Goal: Information Seeking & Learning: Learn about a topic

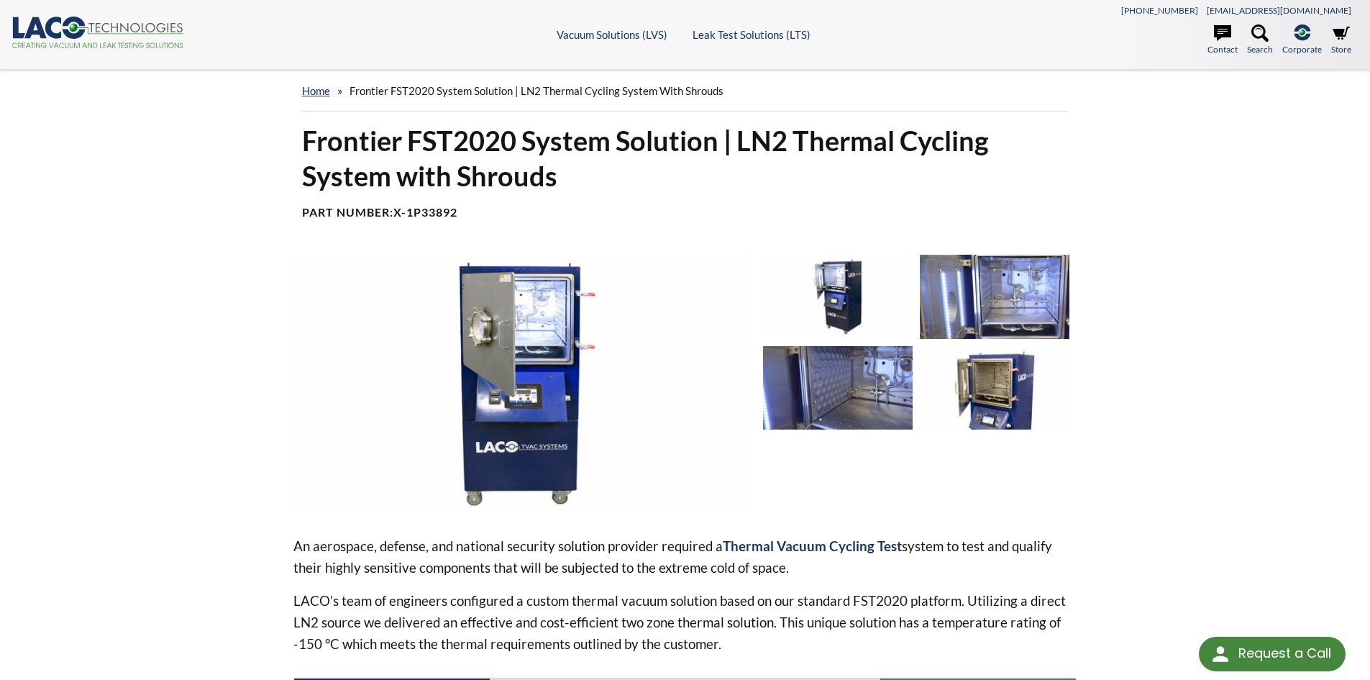
click at [893, 386] on img at bounding box center [838, 387] width 150 height 83
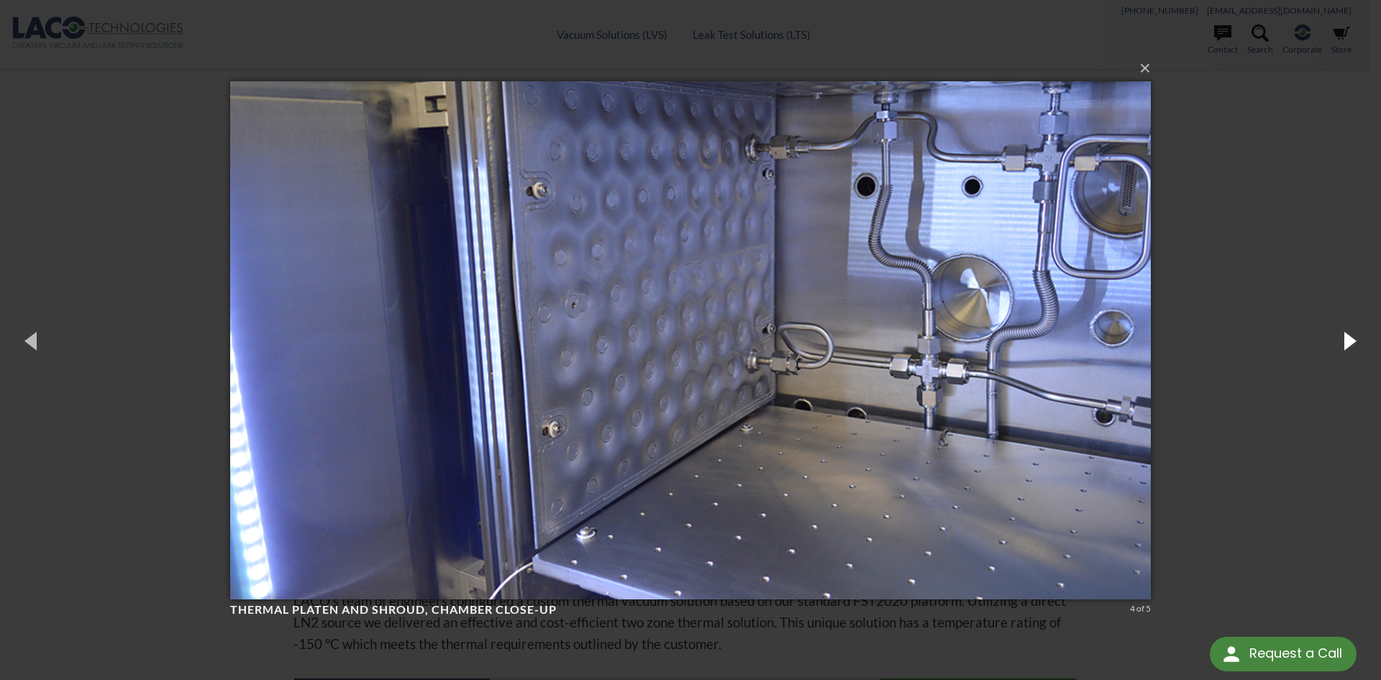
click at [1346, 342] on button "button" at bounding box center [1348, 340] width 65 height 79
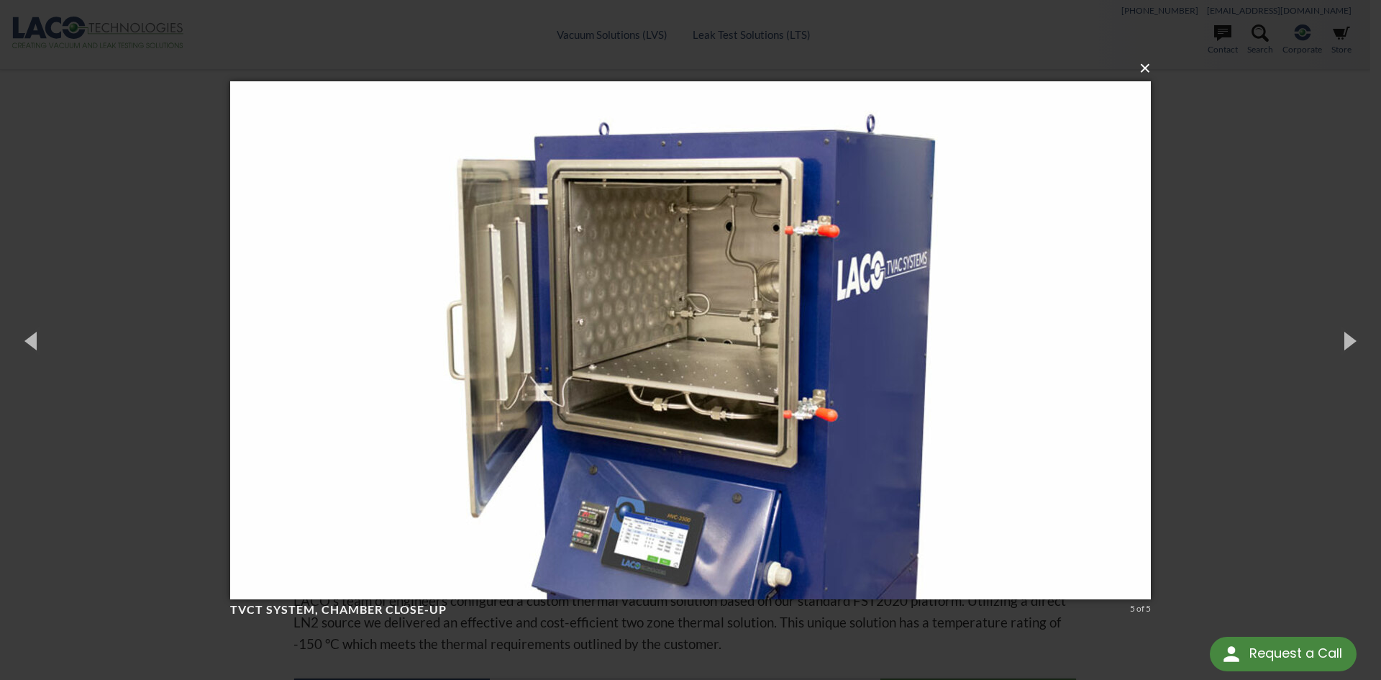
click at [1144, 65] on button "×" at bounding box center [695, 69] width 921 height 32
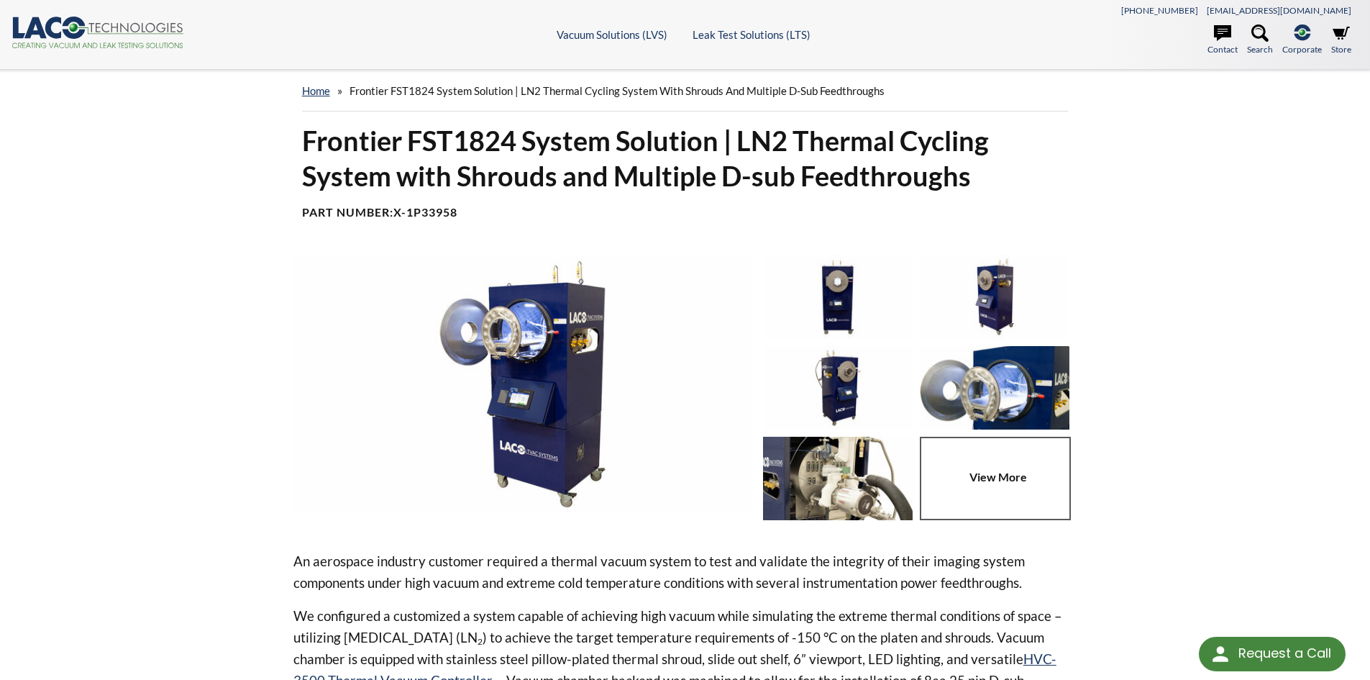
click at [997, 479] on link at bounding box center [998, 478] width 157 height 83
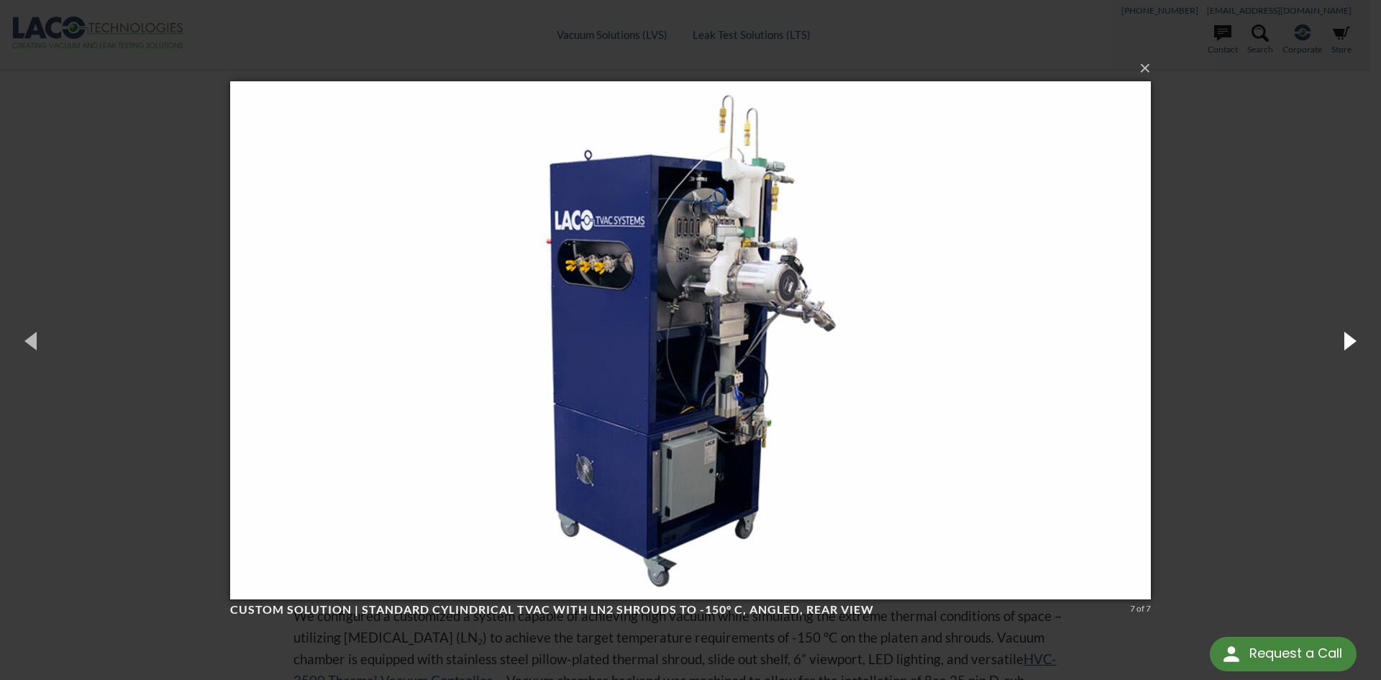
click at [1349, 350] on button "button" at bounding box center [1348, 340] width 65 height 79
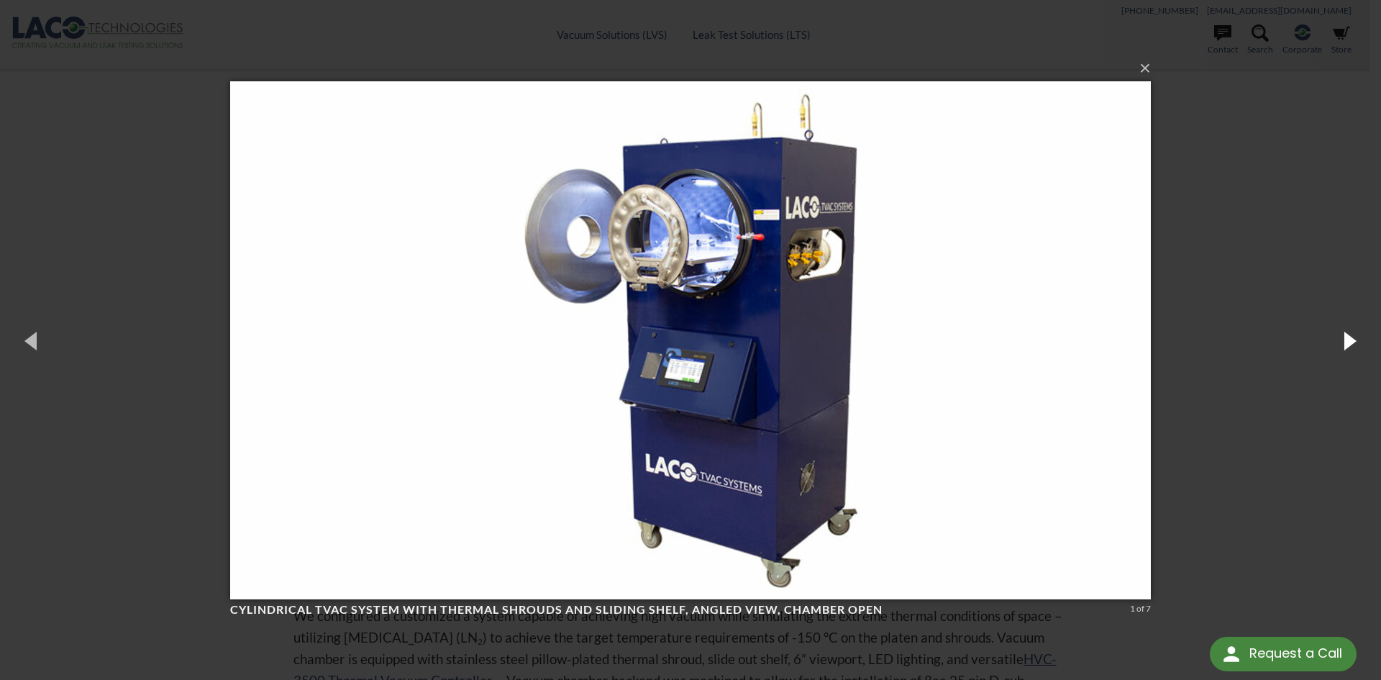
click at [1349, 346] on button "button" at bounding box center [1348, 340] width 65 height 79
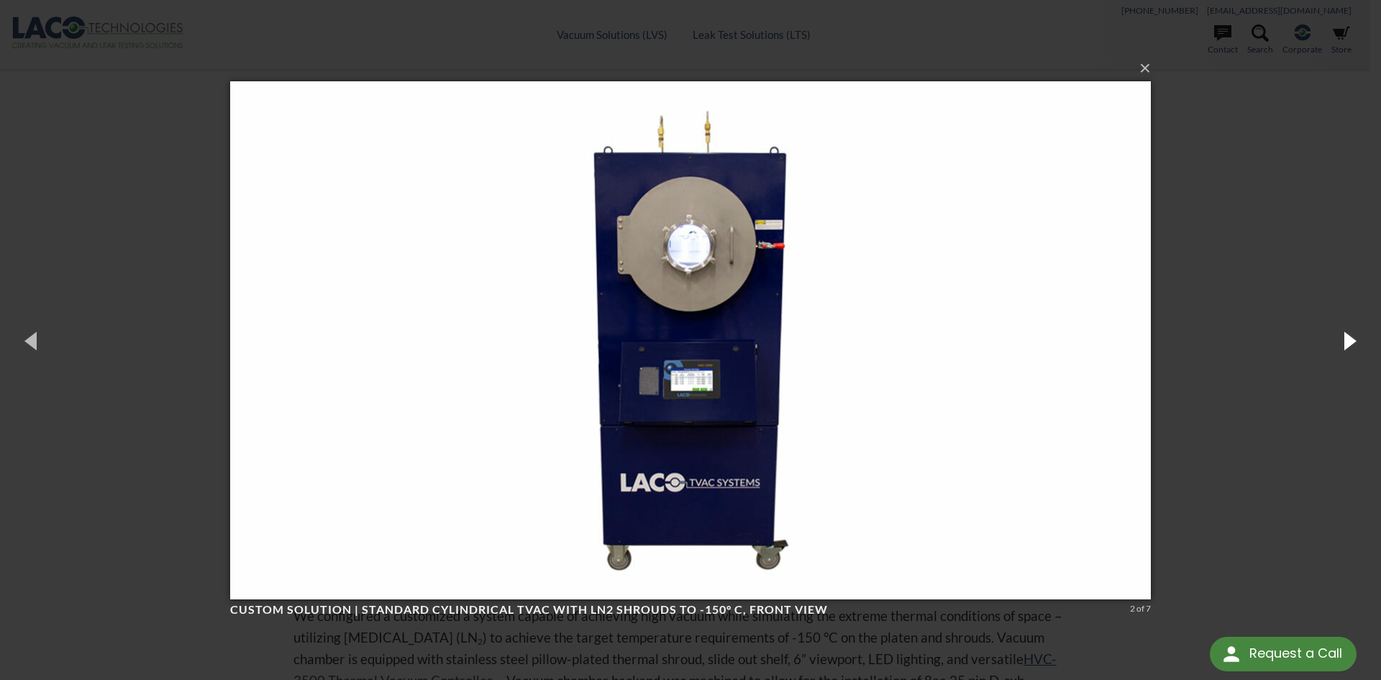
click at [1349, 346] on button "button" at bounding box center [1348, 340] width 65 height 79
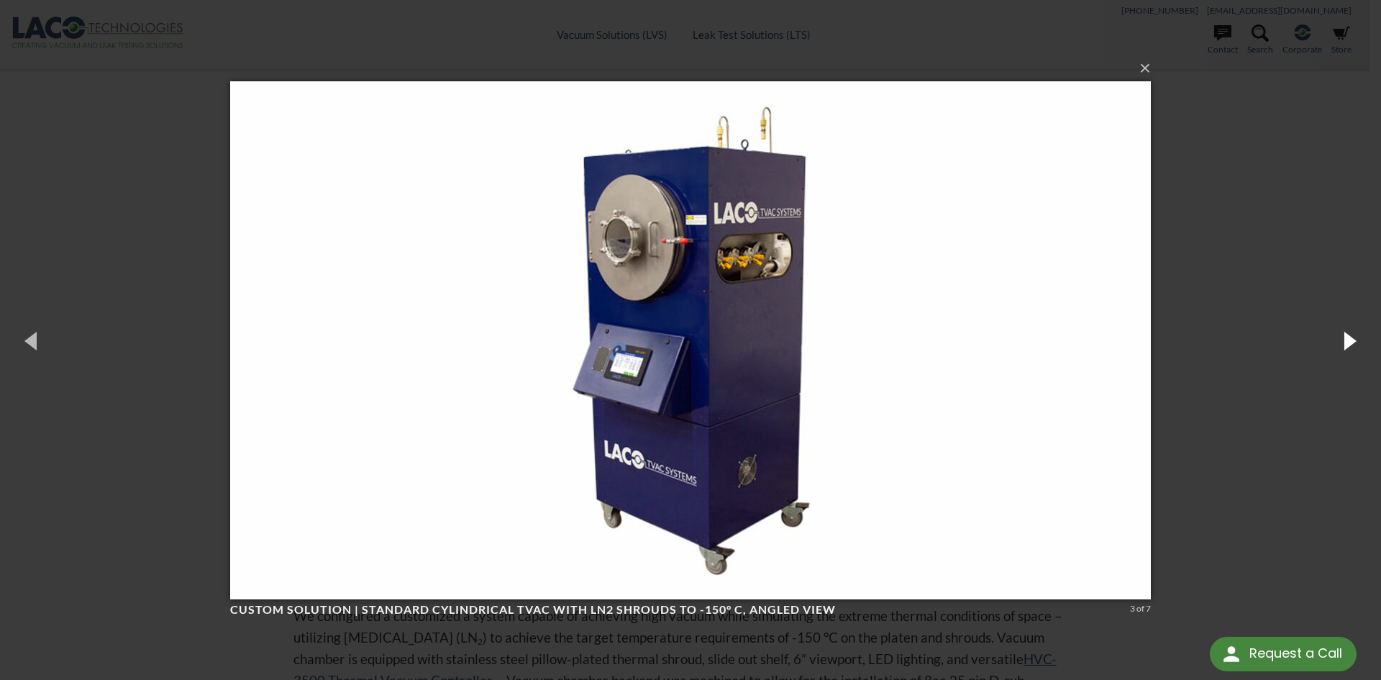
click at [1349, 346] on button "button" at bounding box center [1348, 340] width 65 height 79
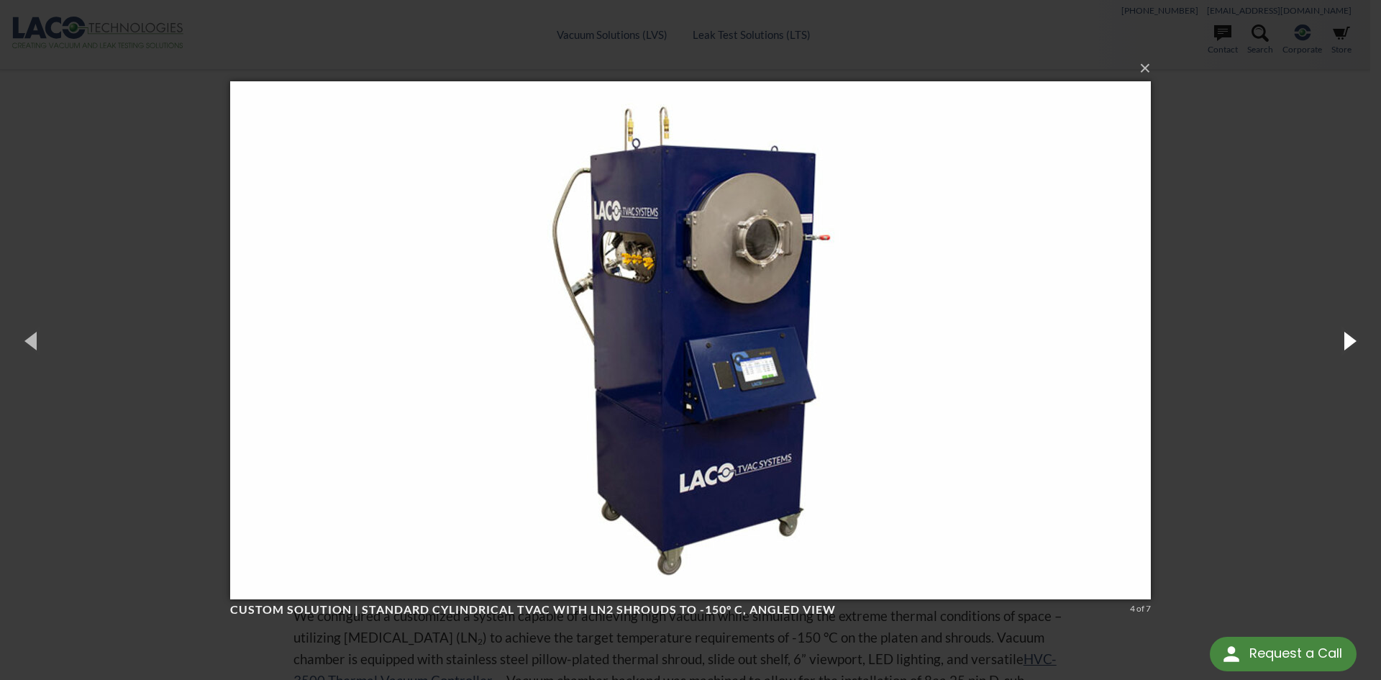
click at [1349, 346] on button "button" at bounding box center [1348, 340] width 65 height 79
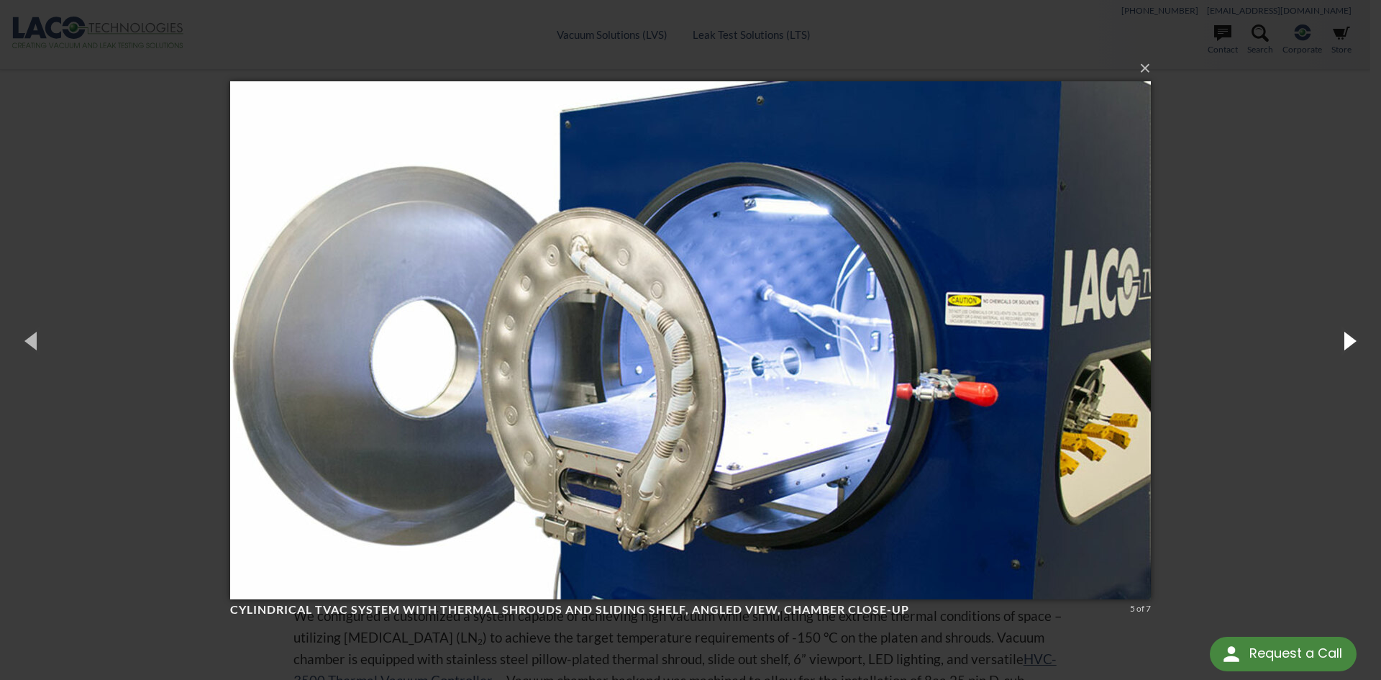
click at [1349, 346] on button "button" at bounding box center [1348, 340] width 65 height 79
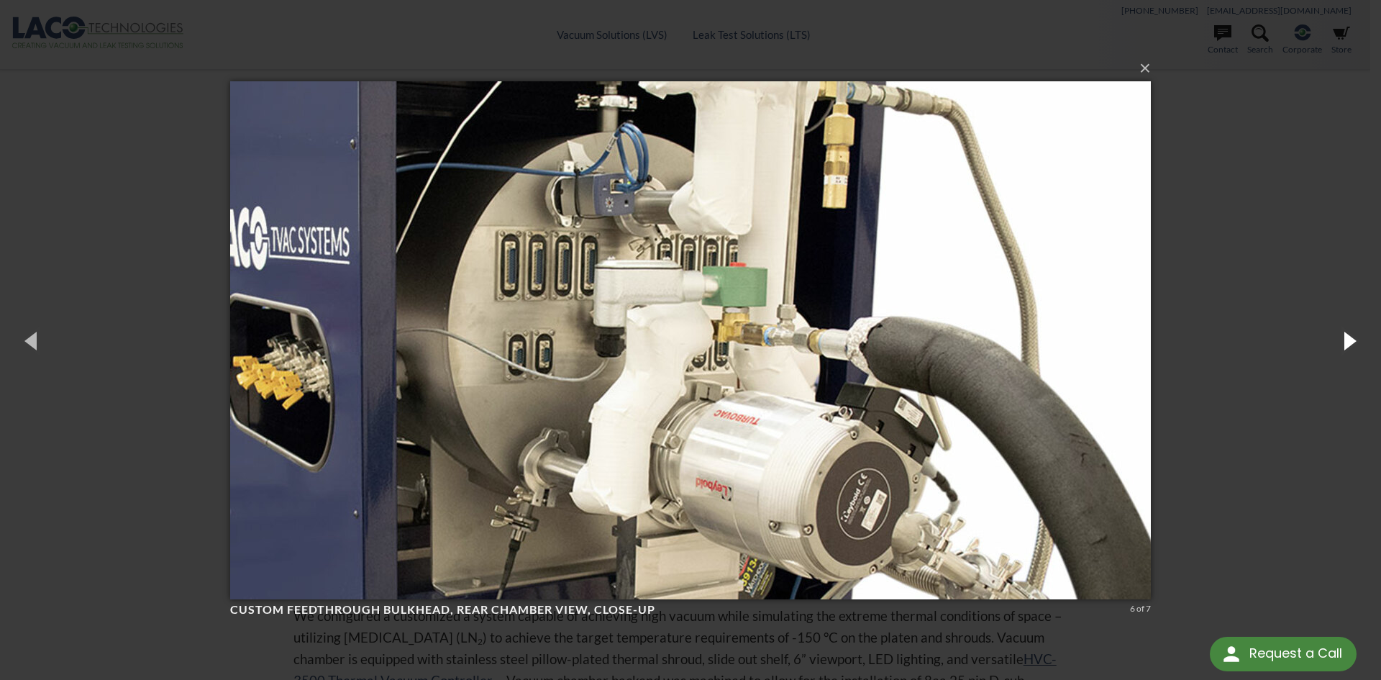
click at [1349, 346] on button "button" at bounding box center [1348, 340] width 65 height 79
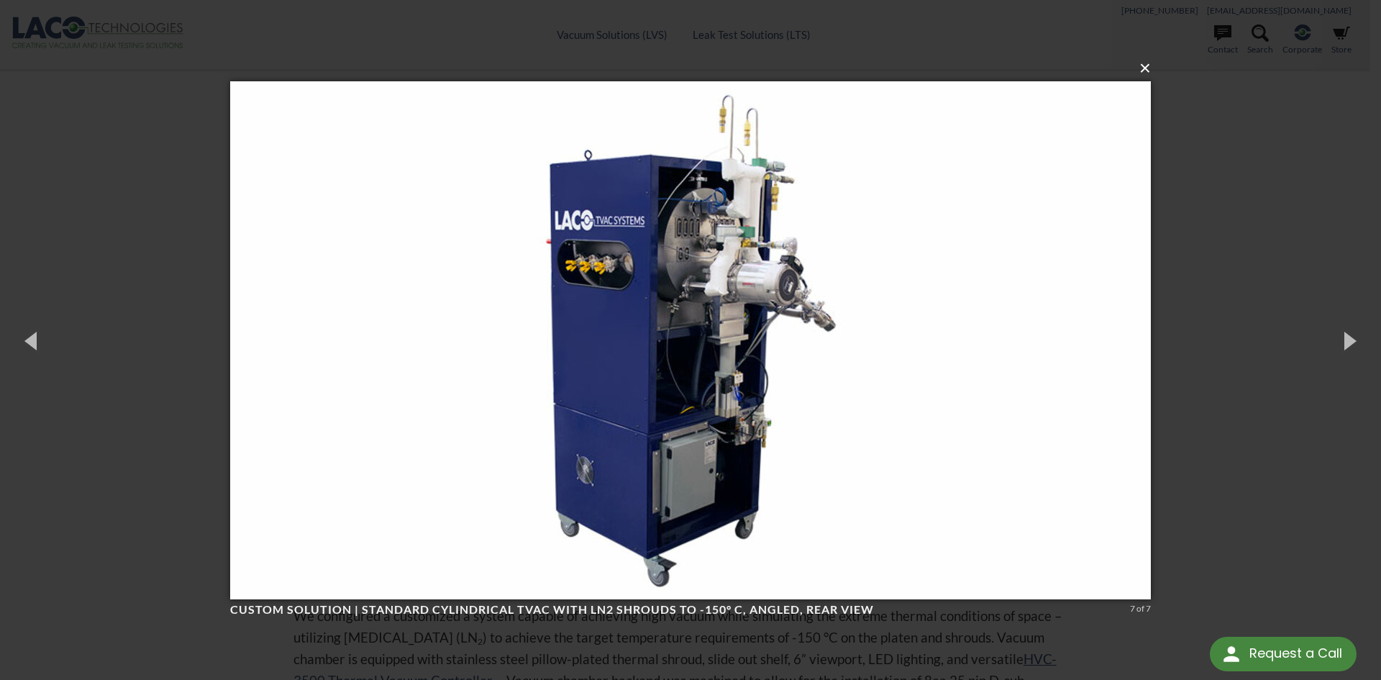
click at [1144, 75] on button "×" at bounding box center [695, 69] width 921 height 32
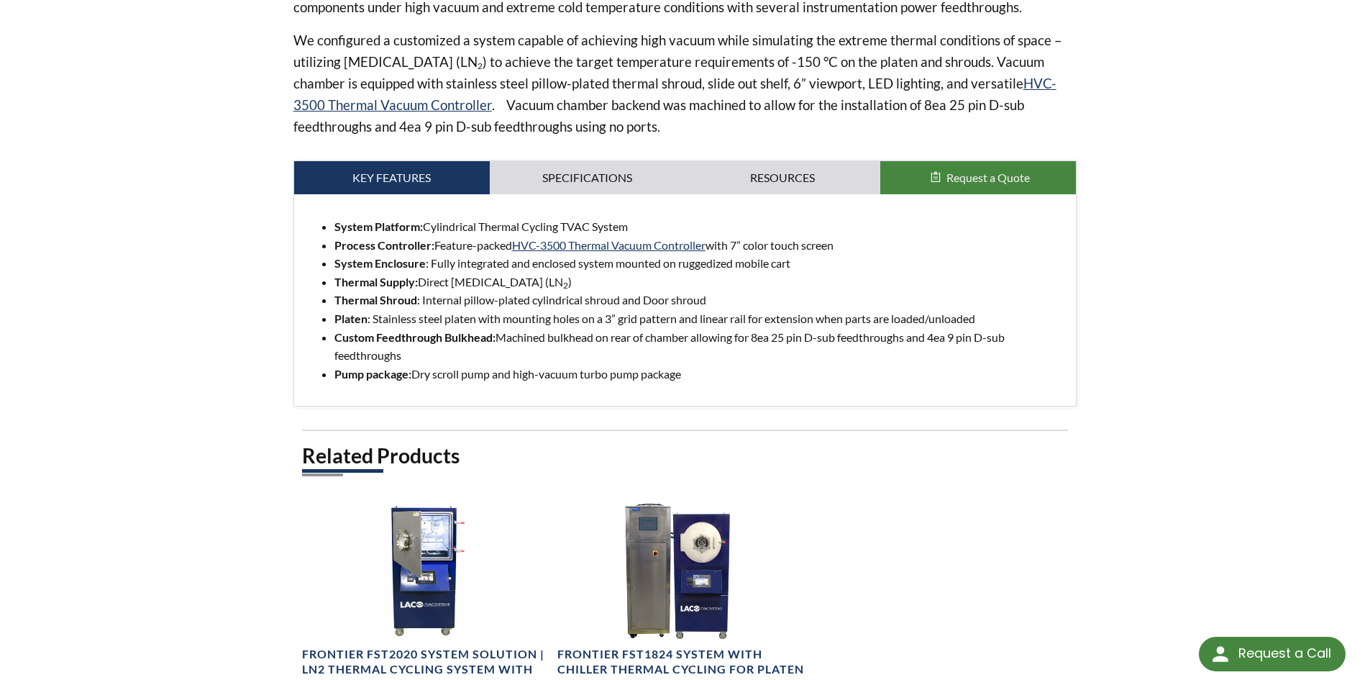
scroll to position [504, 0]
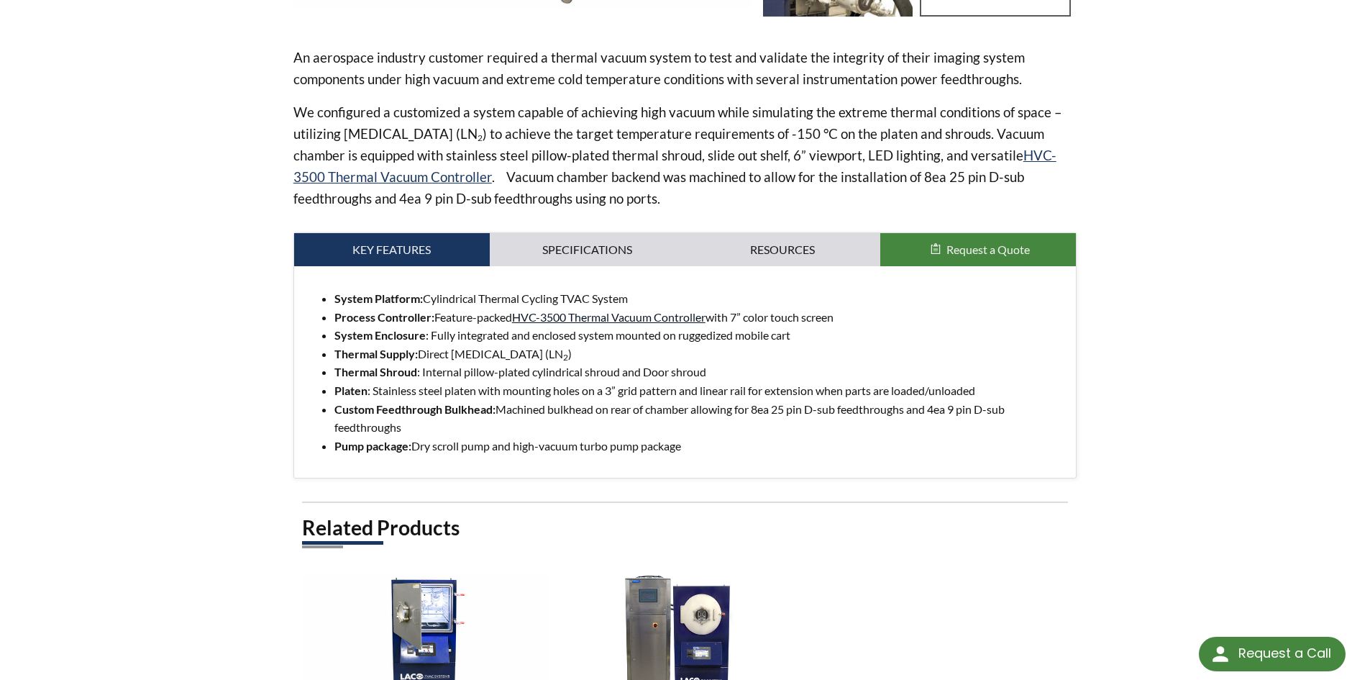
click at [622, 320] on link "HVC-3500 Thermal Vacuum Controller" at bounding box center [609, 317] width 194 height 14
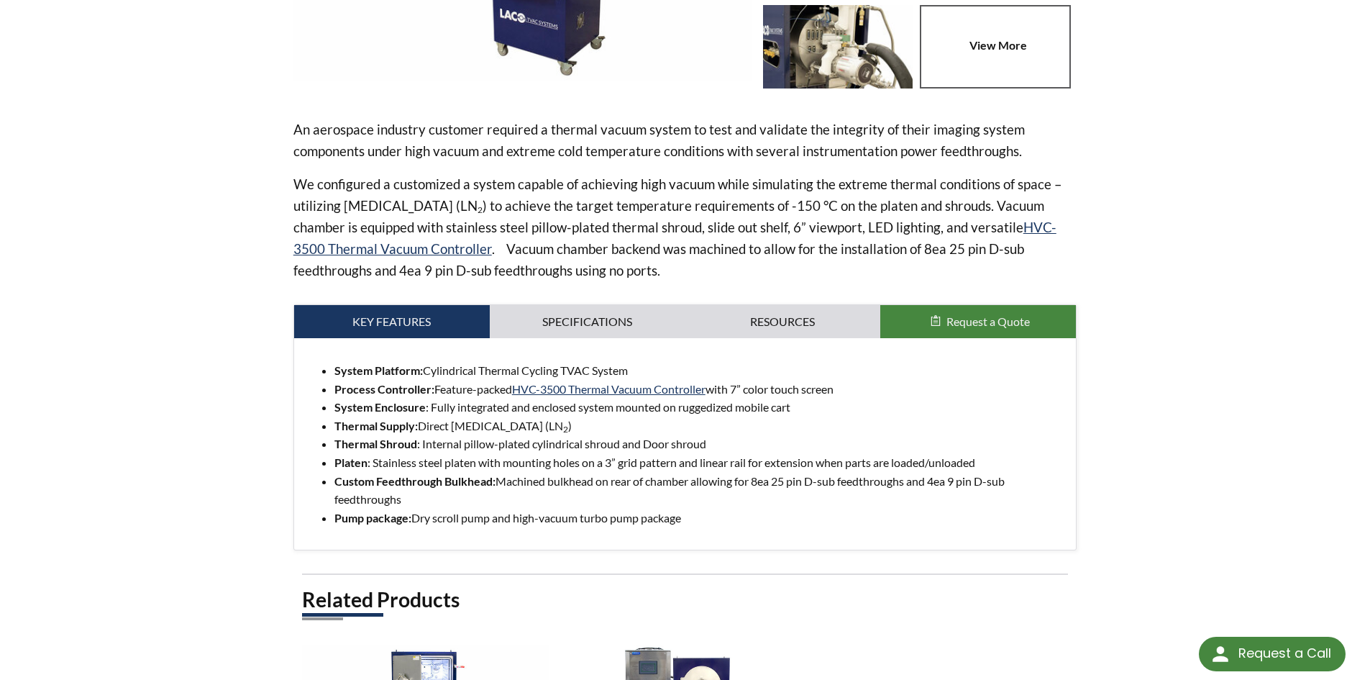
scroll to position [288, 0]
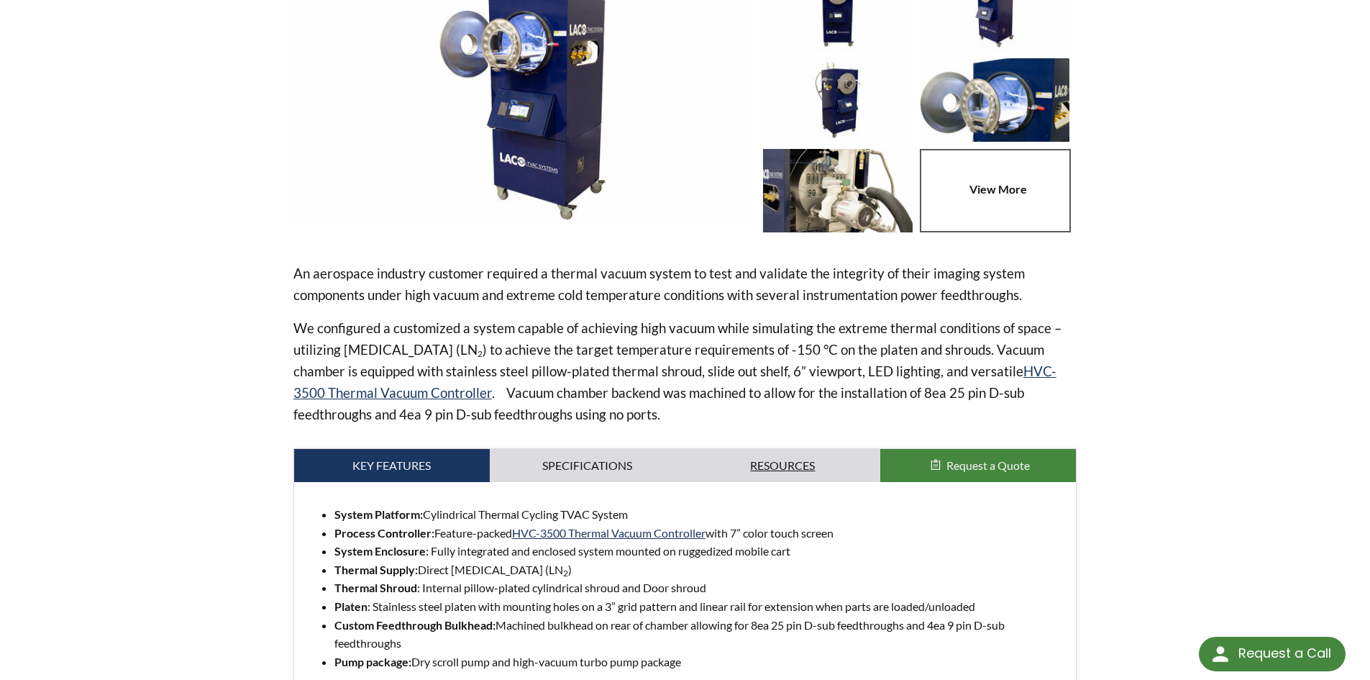
click at [793, 467] on link "Resources" at bounding box center [784, 465] width 196 height 33
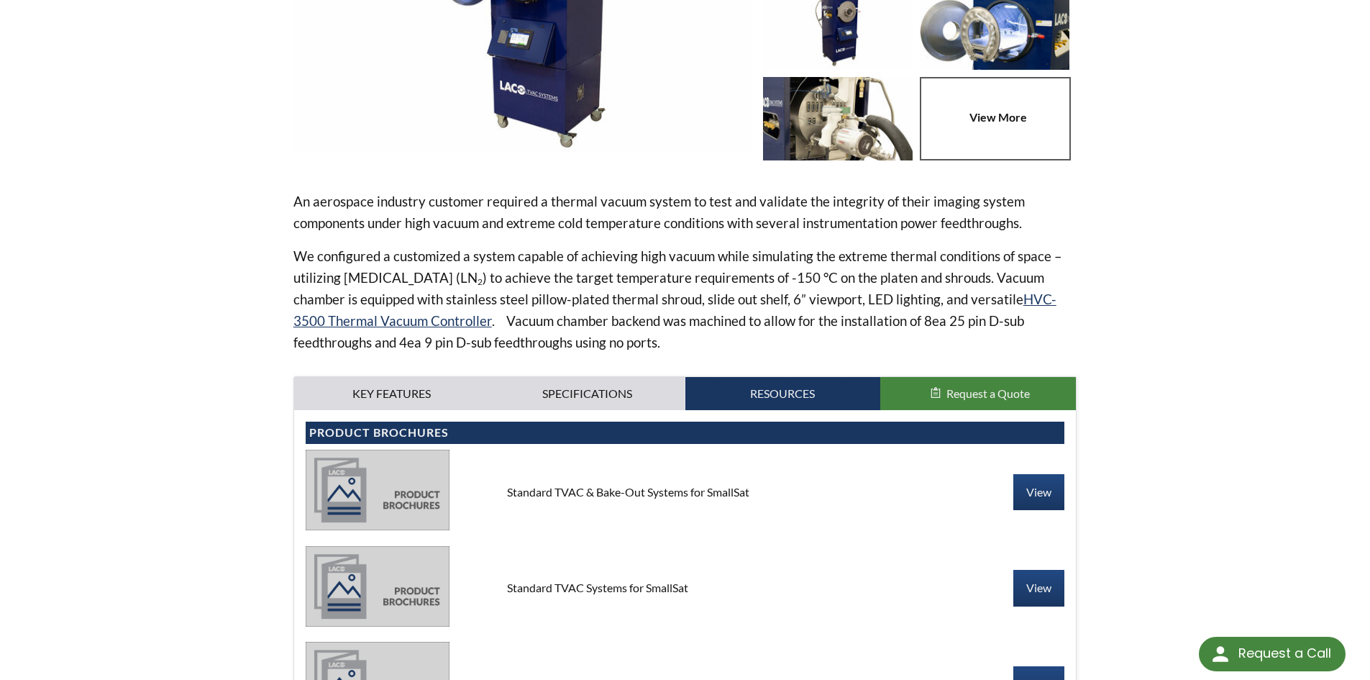
scroll to position [0, 0]
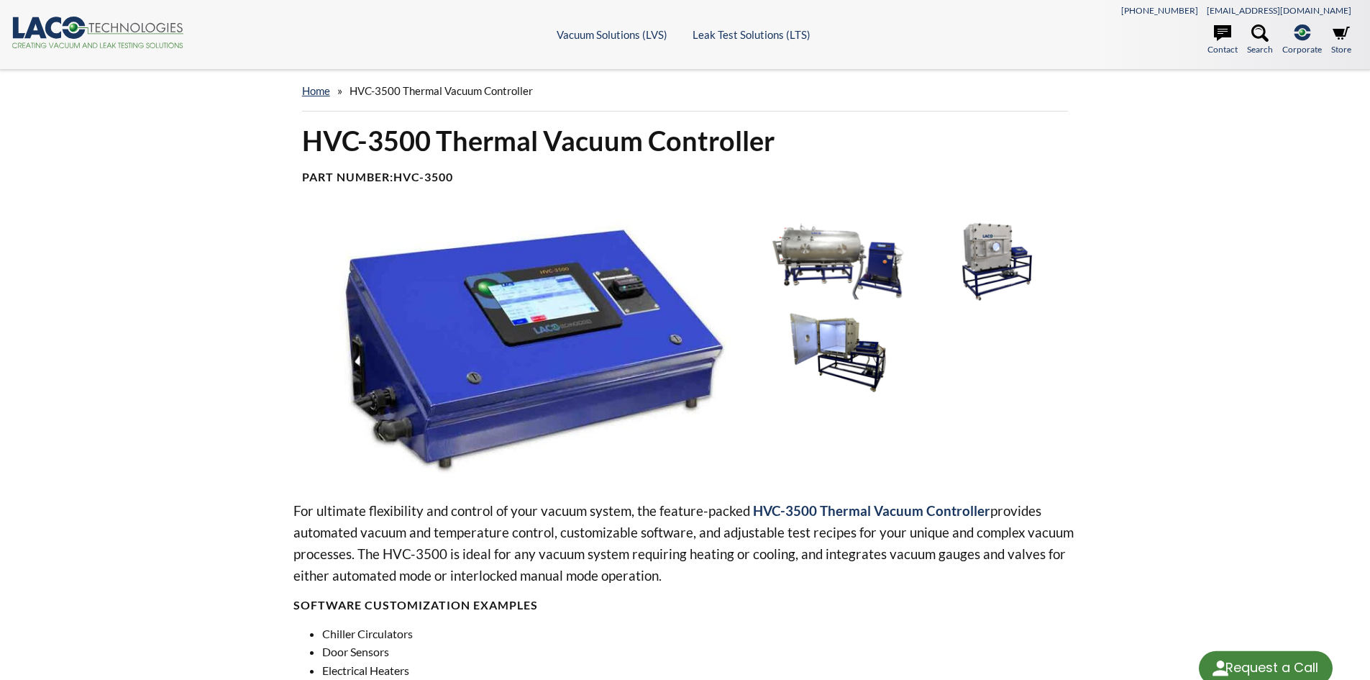
select select "Language Translate Widget"
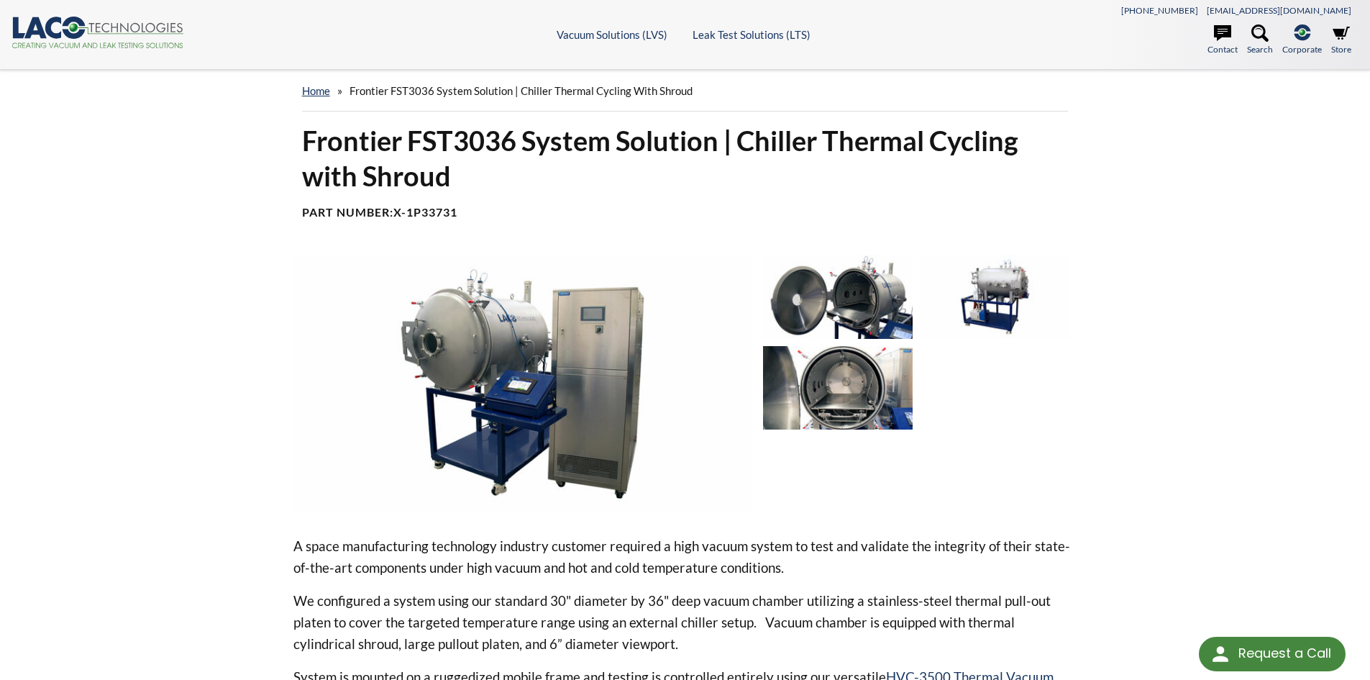
click at [586, 326] on img at bounding box center [522, 384] width 459 height 258
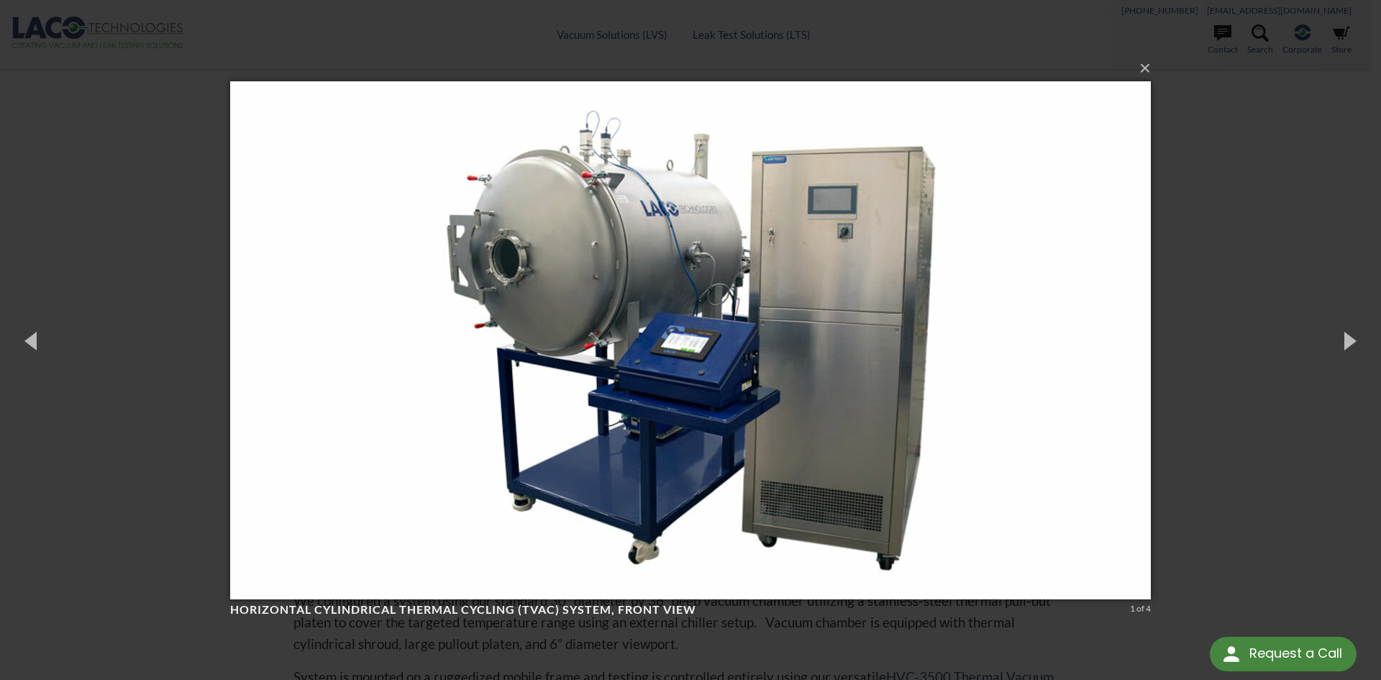
click at [773, 163] on img at bounding box center [690, 340] width 921 height 575
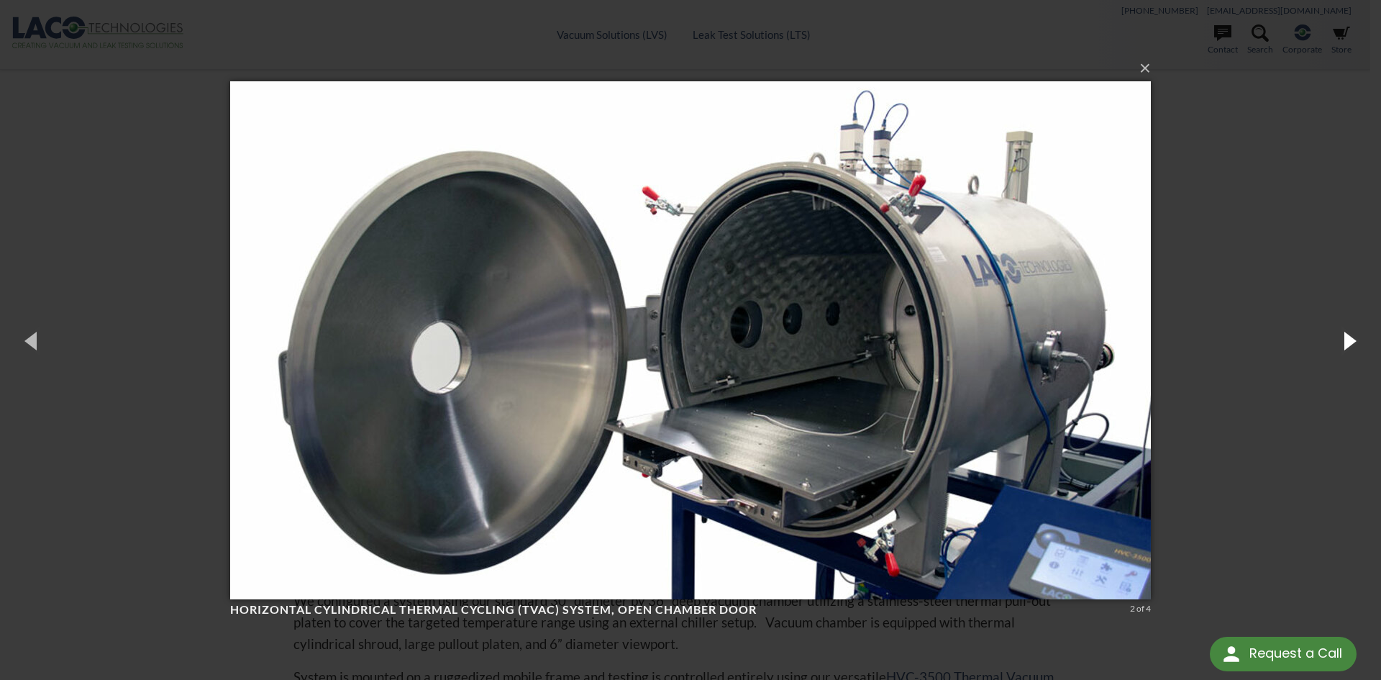
click at [1351, 343] on button "button" at bounding box center [1348, 340] width 65 height 79
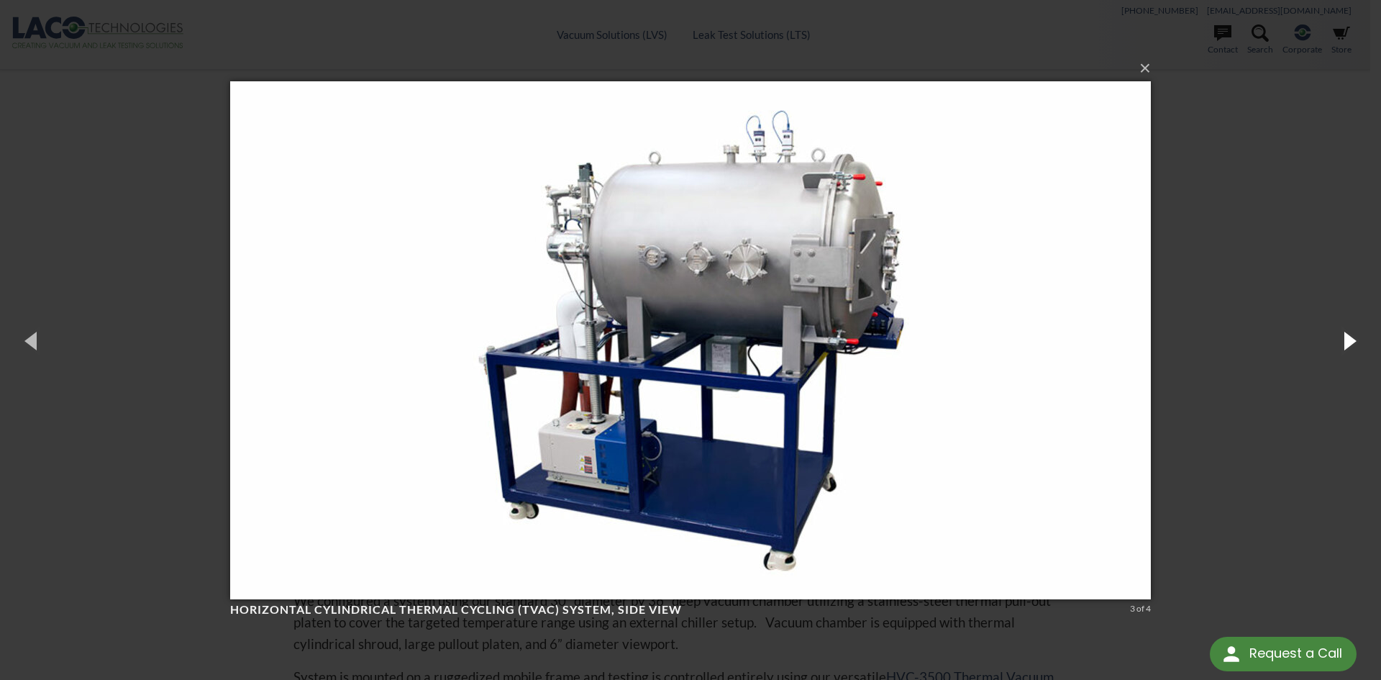
click at [1351, 343] on button "button" at bounding box center [1348, 340] width 65 height 79
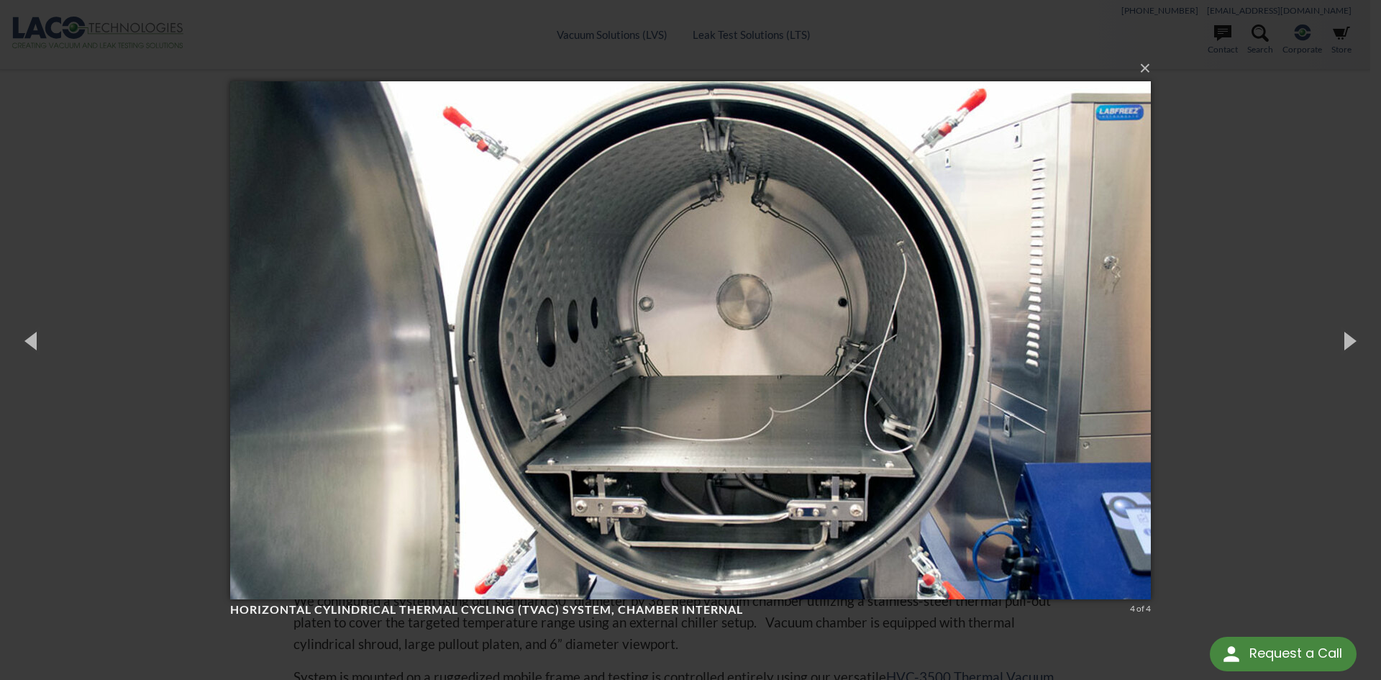
click at [1111, 154] on img at bounding box center [690, 340] width 921 height 575
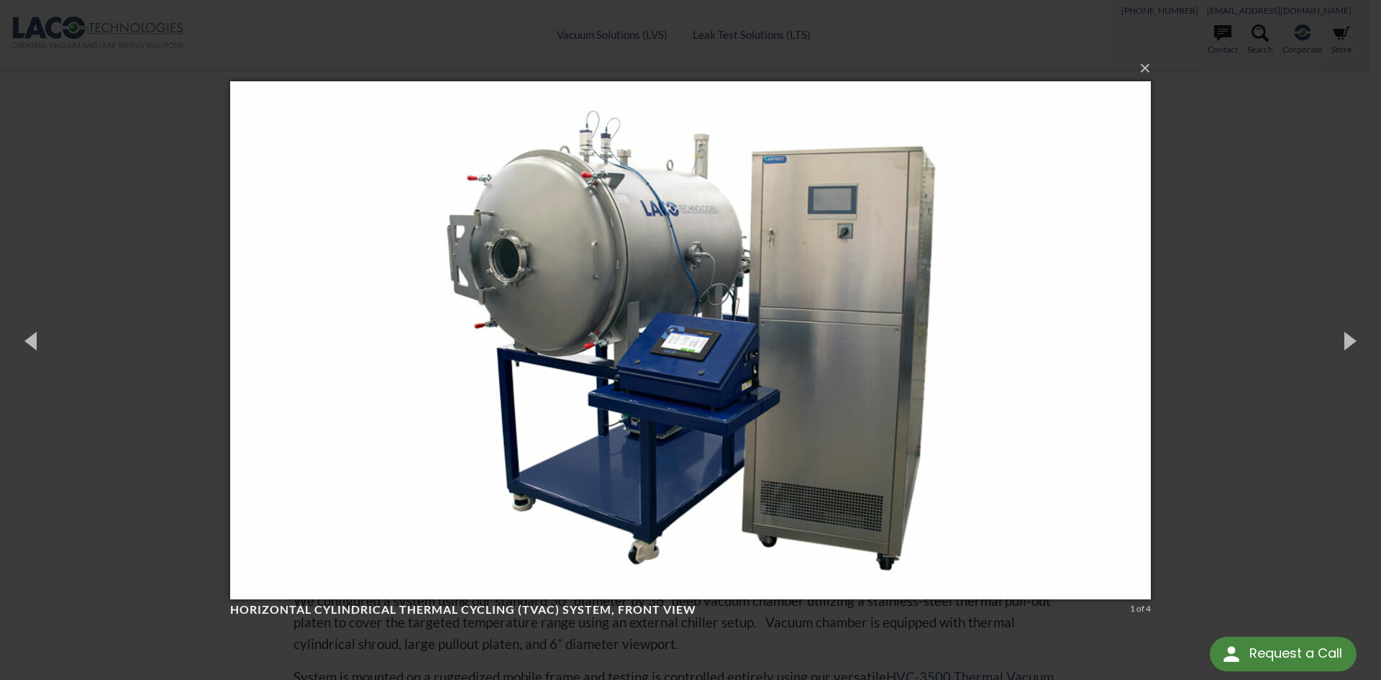
click at [820, 181] on img at bounding box center [690, 340] width 921 height 575
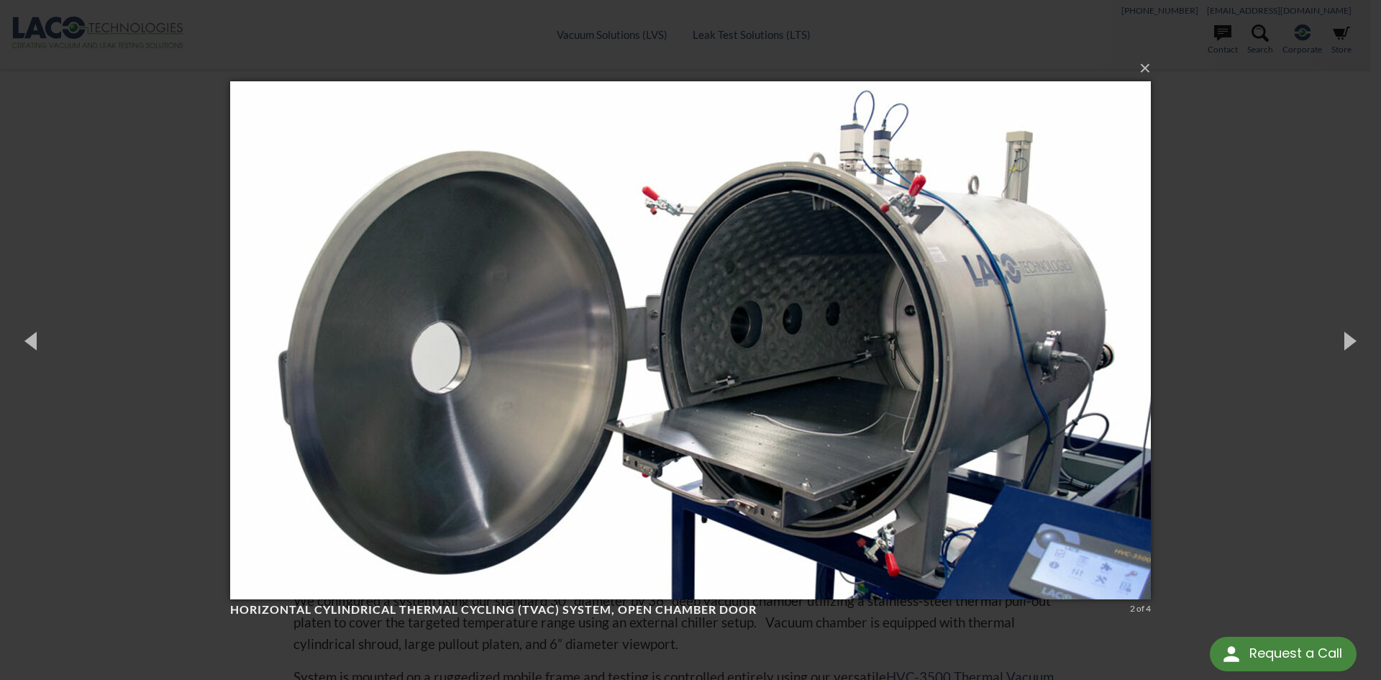
click at [820, 181] on img at bounding box center [690, 340] width 921 height 575
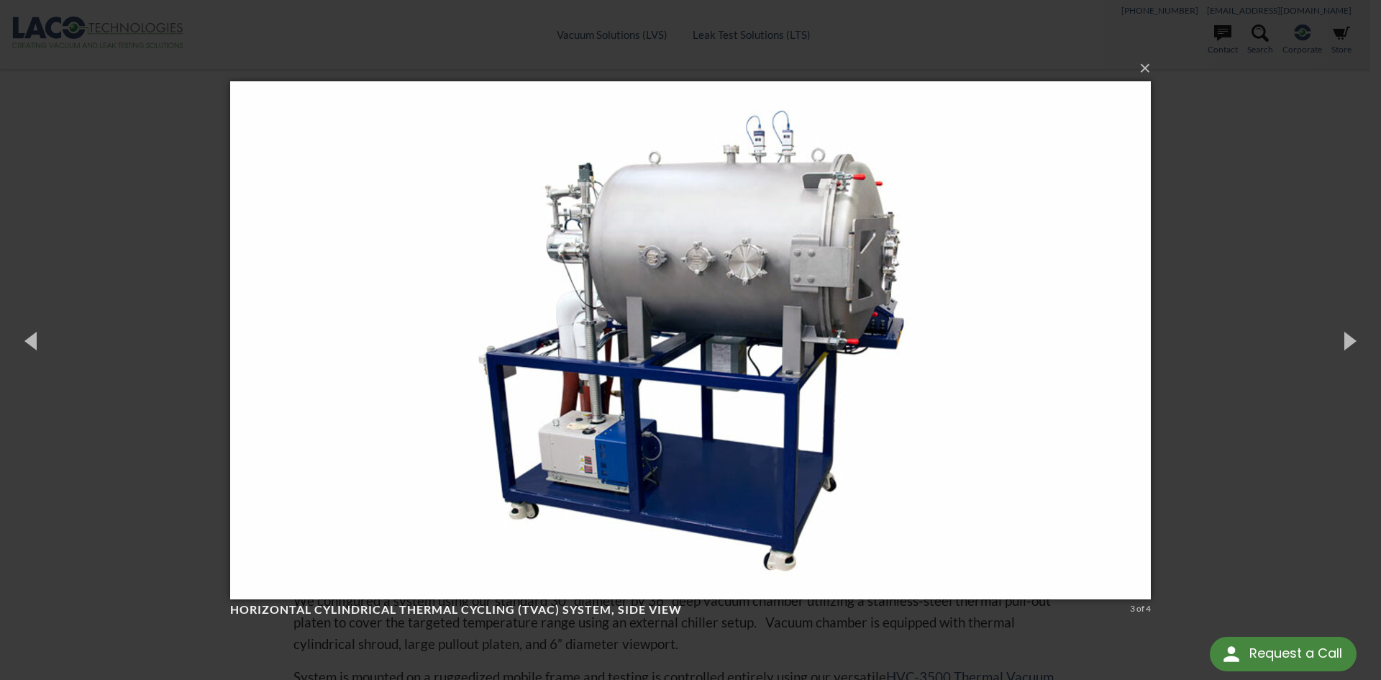
click at [820, 181] on img at bounding box center [690, 340] width 921 height 575
